Goal: Share content

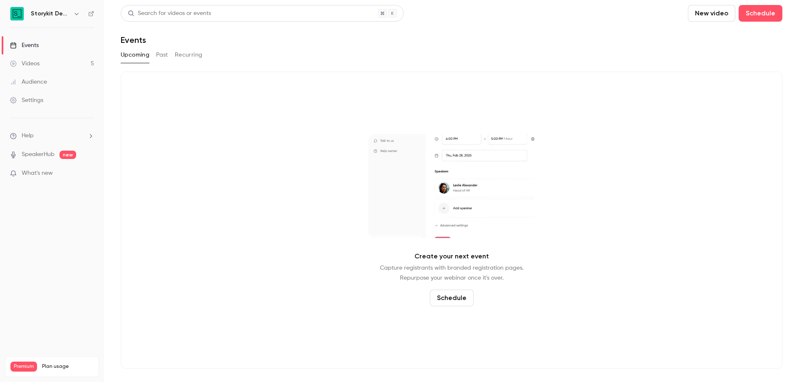
click at [76, 16] on icon "button" at bounding box center [76, 13] width 7 height 7
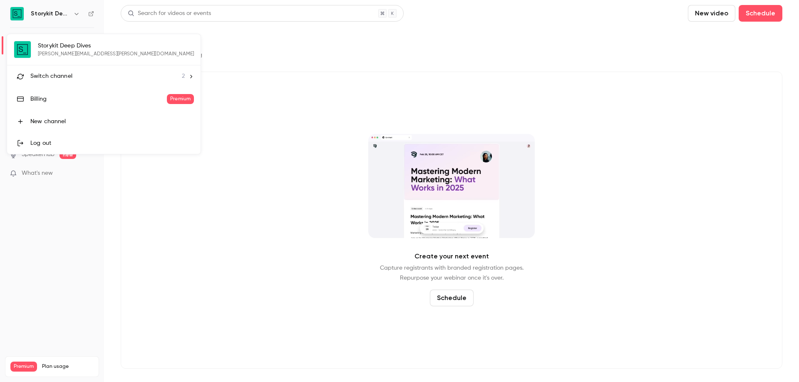
click at [87, 75] on div "Switch channel 2" at bounding box center [107, 76] width 154 height 9
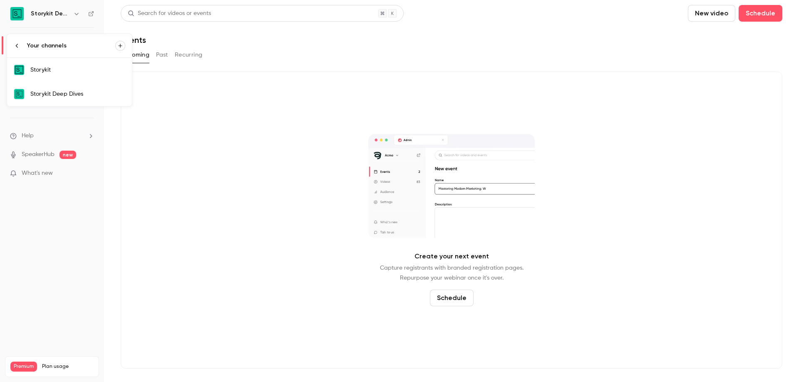
click at [87, 75] on link "Storykit" at bounding box center [69, 70] width 125 height 24
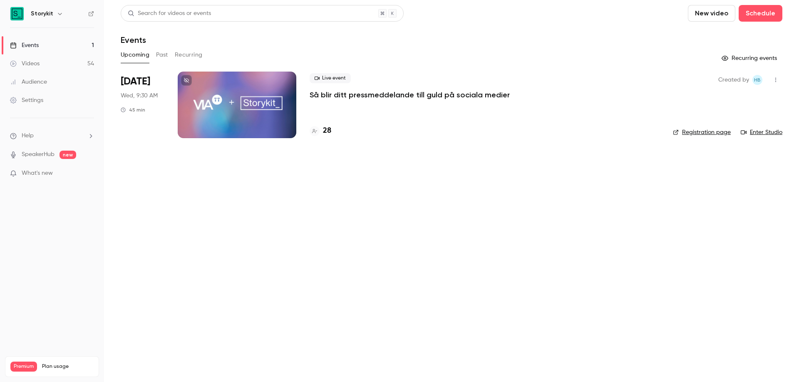
click at [158, 57] on button "Past" at bounding box center [162, 54] width 12 height 13
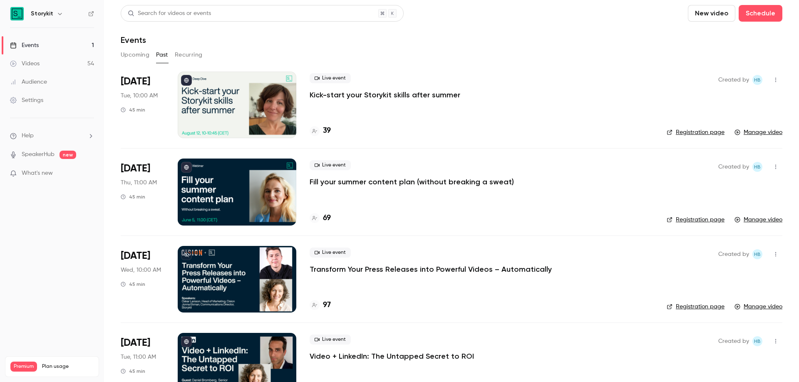
click at [215, 94] on div at bounding box center [237, 105] width 119 height 67
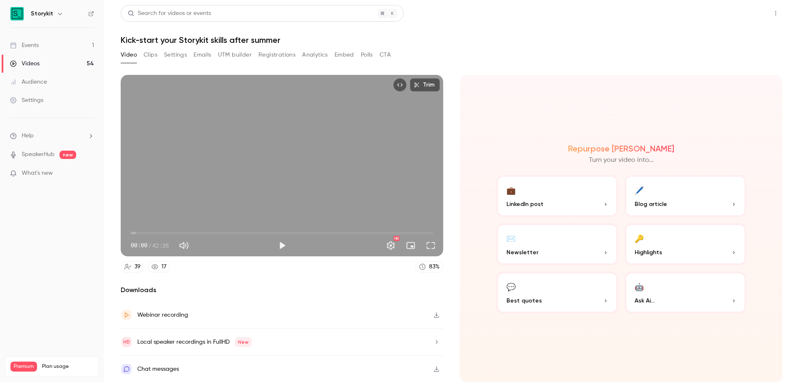
click at [756, 18] on button "Share" at bounding box center [746, 13] width 33 height 17
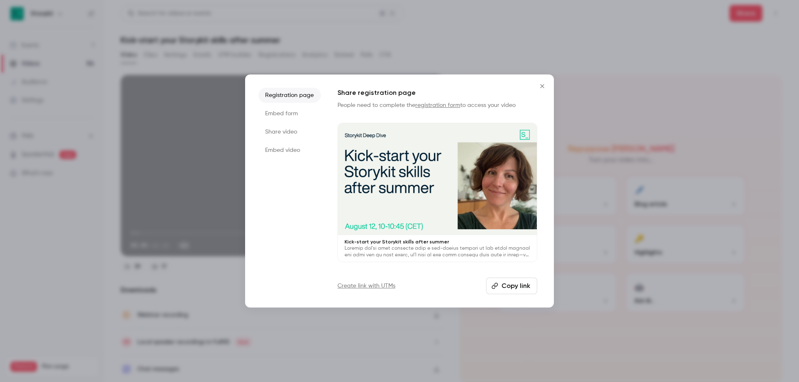
click at [508, 285] on button "Copy link" at bounding box center [511, 286] width 51 height 17
click at [543, 83] on icon "Close" at bounding box center [542, 86] width 10 height 7
